Goal: Navigation & Orientation: Find specific page/section

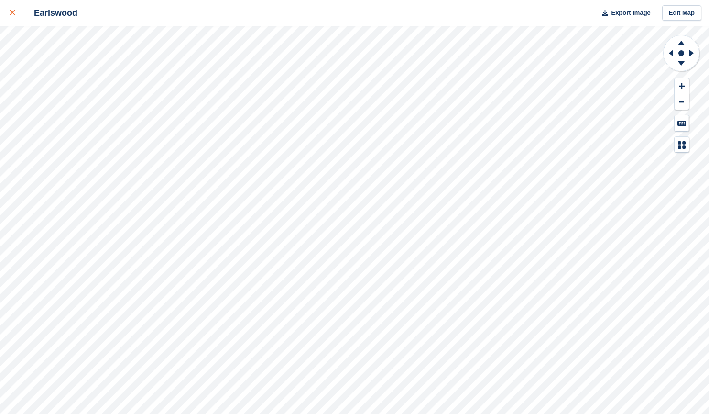
click at [16, 9] on div at bounding box center [18, 12] width 16 height 11
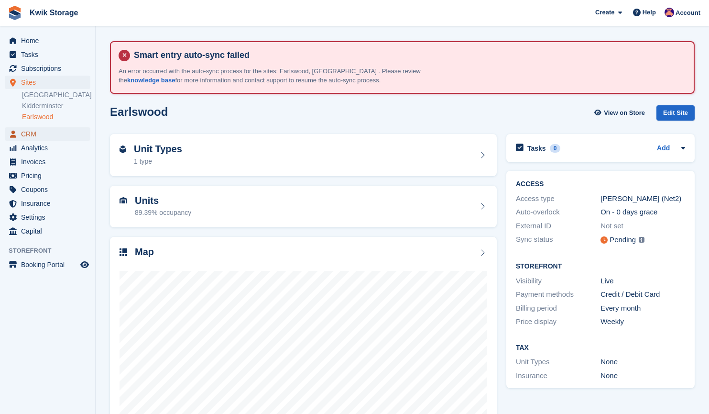
click at [52, 132] on span "CRM" at bounding box center [49, 133] width 57 height 13
